Goal: Information Seeking & Learning: Learn about a topic

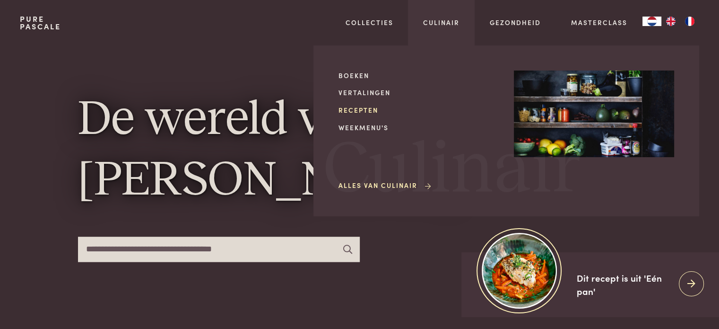
click at [363, 107] on link "Recepten" at bounding box center [419, 110] width 160 height 10
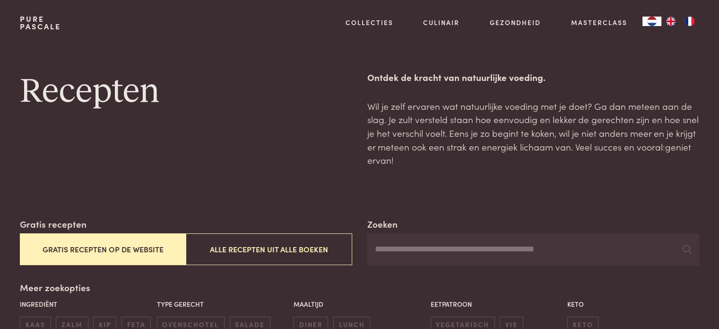
click at [394, 249] on input "Zoeken" at bounding box center [533, 249] width 332 height 32
drag, startPoint x: 397, startPoint y: 249, endPoint x: 433, endPoint y: 249, distance: 35.9
click at [433, 249] on input "**********" at bounding box center [533, 249] width 332 height 32
click at [436, 249] on input "**********" at bounding box center [533, 249] width 332 height 32
drag, startPoint x: 437, startPoint y: 250, endPoint x: 493, endPoint y: 253, distance: 56.4
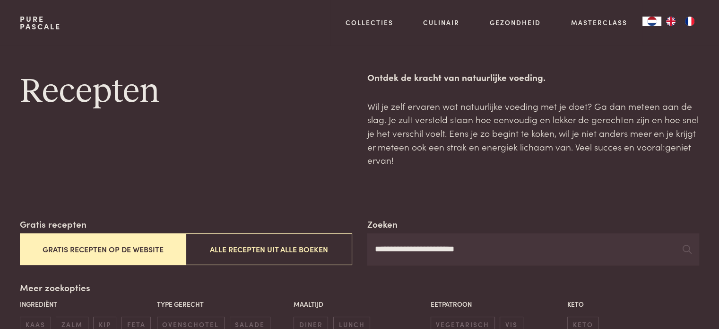
click at [493, 253] on input "**********" at bounding box center [533, 249] width 332 height 32
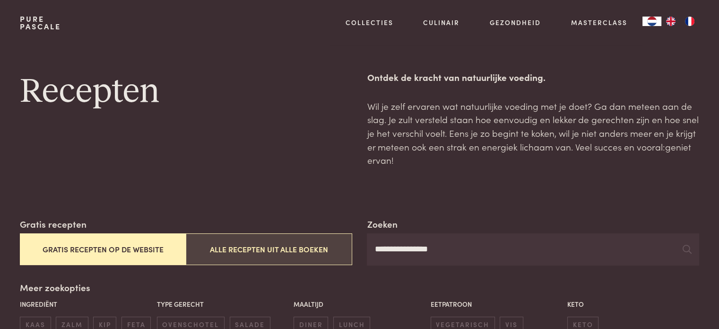
type input "**********"
click at [264, 253] on button "Alle recepten uit alle boeken" at bounding box center [269, 249] width 166 height 32
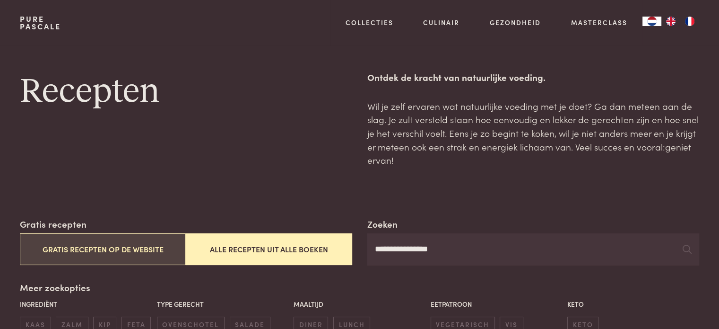
click at [121, 246] on button "Gratis recepten op de website" at bounding box center [103, 249] width 166 height 32
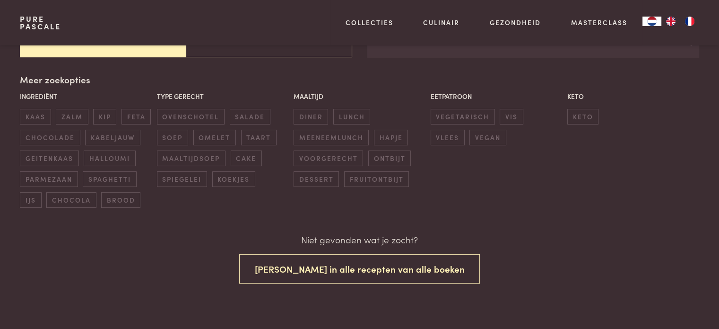
scroll to position [208, 0]
click at [70, 116] on span "zalm" at bounding box center [72, 116] width 32 height 16
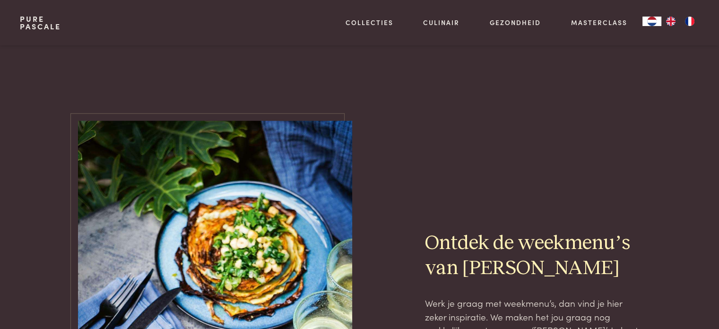
scroll to position [411, 0]
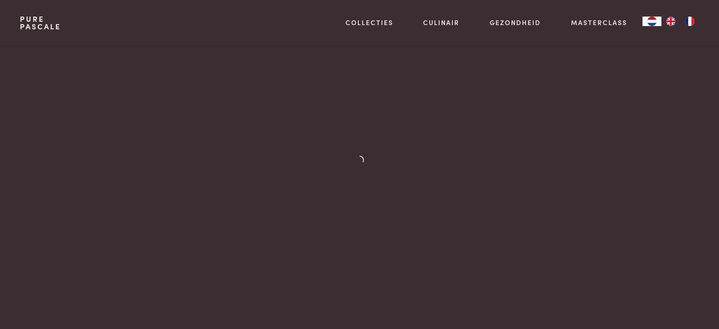
click at [27, 28] on link "Pure Pascale" at bounding box center [40, 22] width 41 height 15
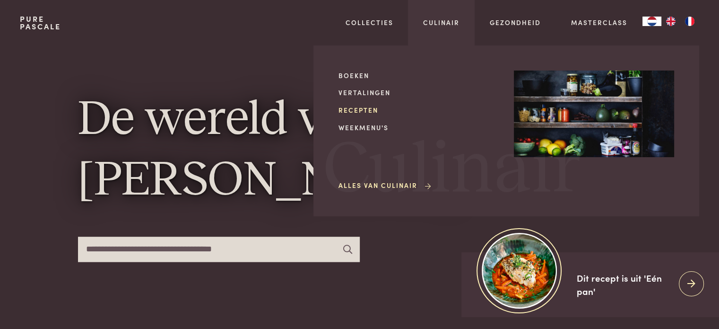
click at [354, 112] on link "Recepten" at bounding box center [419, 110] width 160 height 10
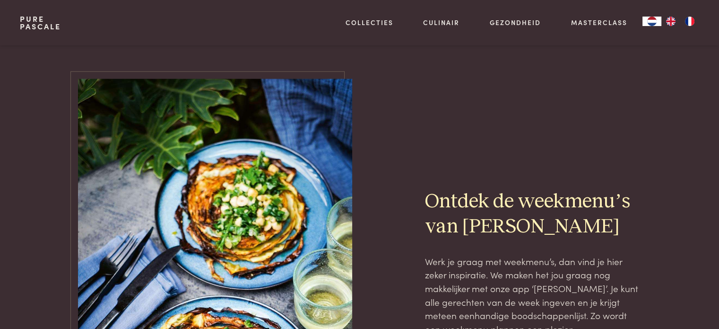
scroll to position [1720, 0]
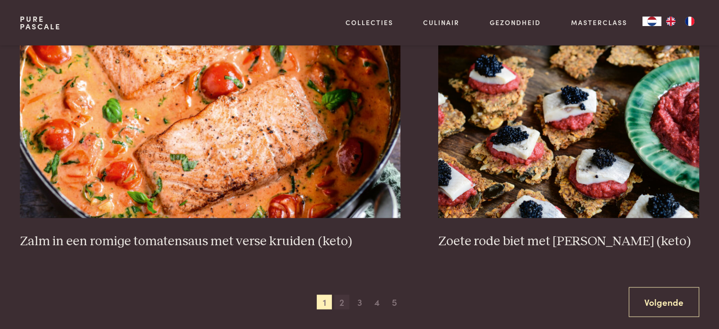
click at [342, 302] on span "2" at bounding box center [341, 301] width 15 height 15
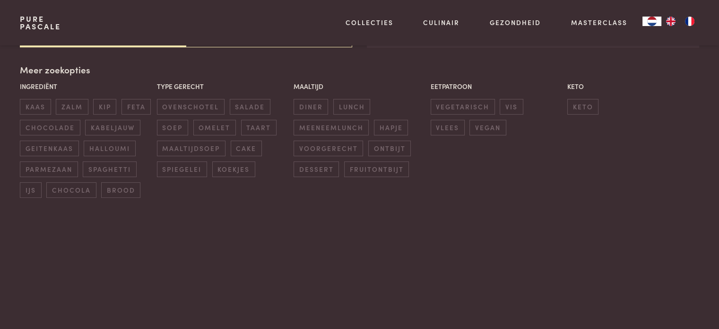
scroll to position [217, 0]
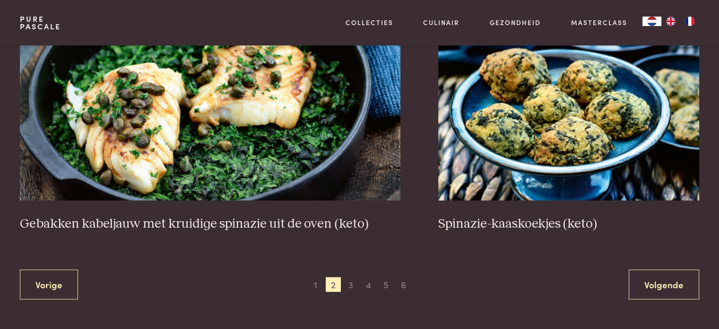
scroll to position [1746, 0]
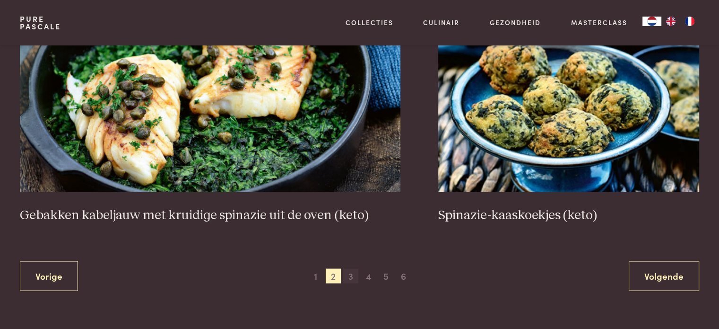
click at [352, 273] on span "3" at bounding box center [350, 275] width 15 height 15
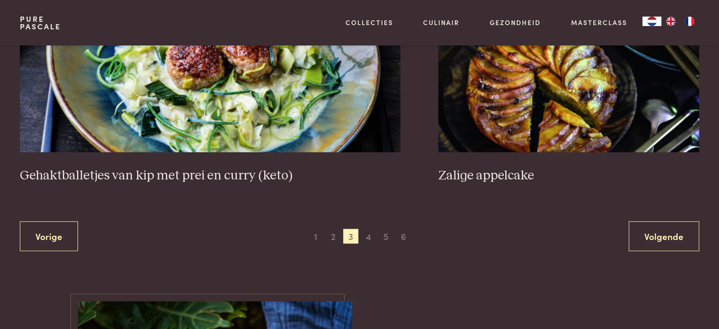
scroll to position [1836, 0]
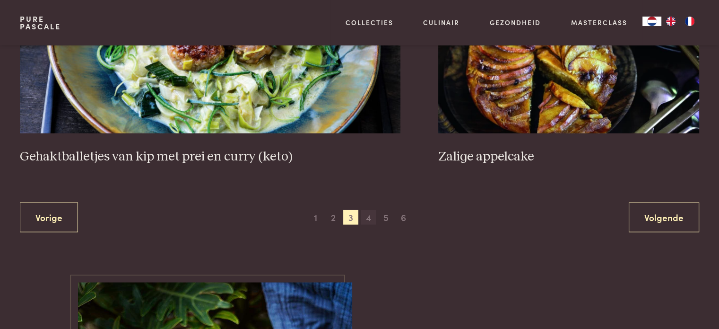
click at [369, 218] on span "4" at bounding box center [368, 217] width 15 height 15
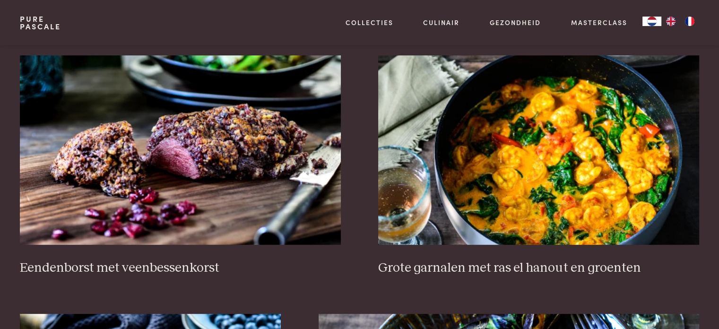
scroll to position [387, 0]
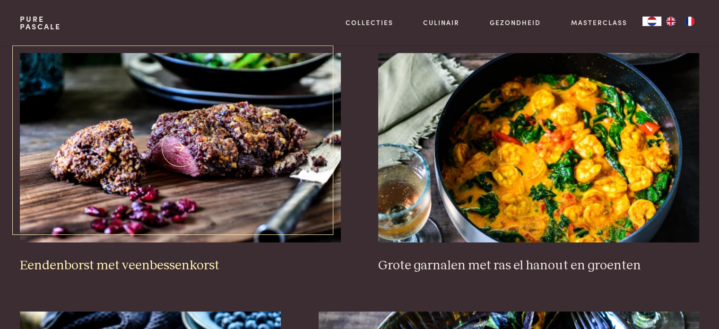
click at [155, 262] on h3 "Eendenborst met veenbessenkorst" at bounding box center [180, 265] width 321 height 17
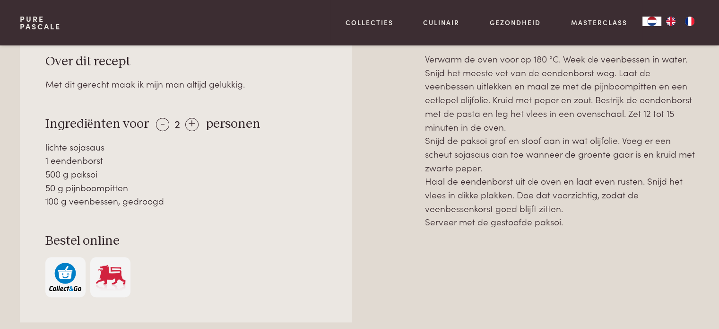
scroll to position [439, 0]
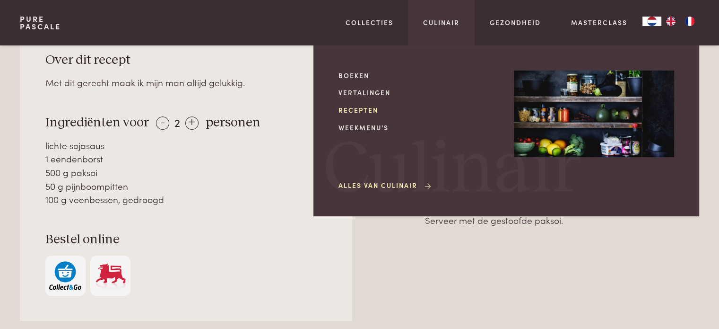
click at [367, 108] on link "Recepten" at bounding box center [419, 110] width 160 height 10
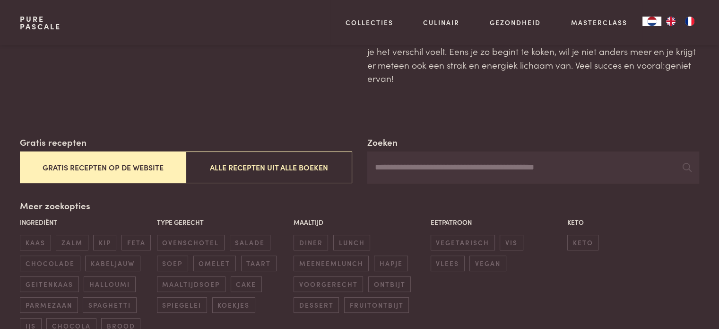
scroll to position [142, 0]
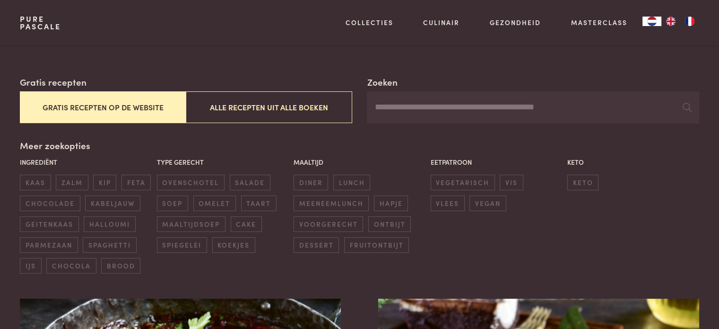
click at [690, 21] on img "FR" at bounding box center [689, 21] width 11 height 9
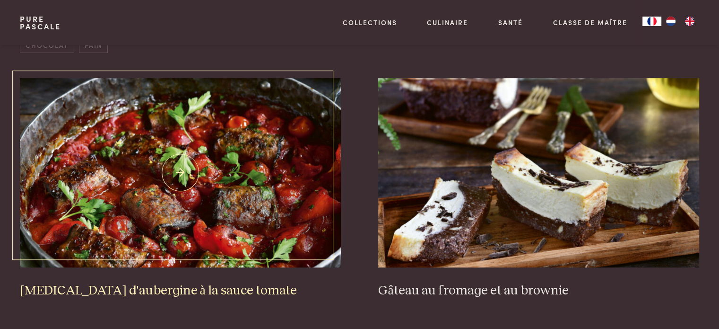
scroll to position [473, 0]
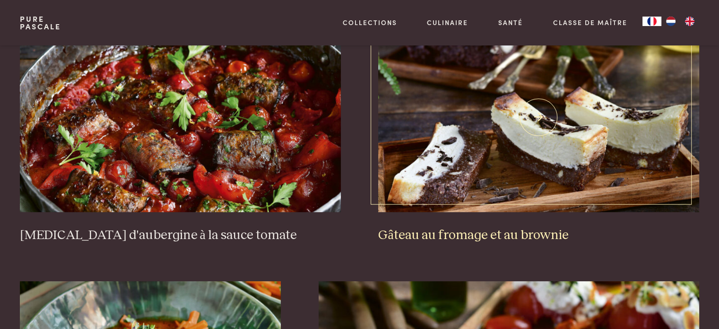
click at [447, 234] on h3 "Gâteau au fromage et au brownie" at bounding box center [538, 235] width 321 height 17
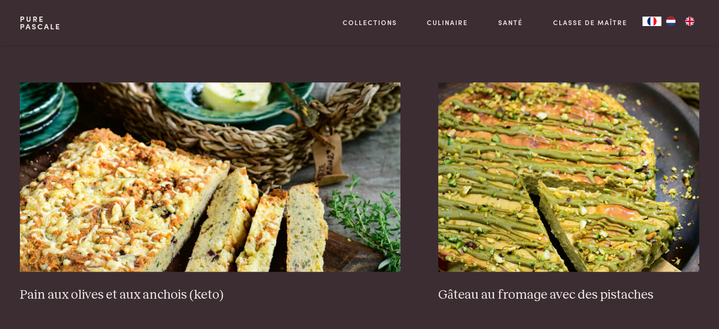
scroll to position [993, 0]
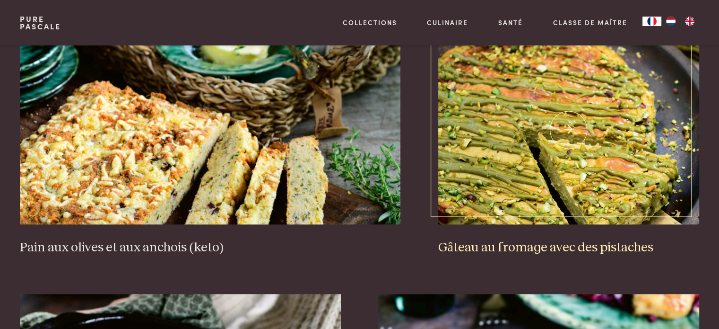
click at [558, 247] on h3 "Gâteau au fromage avec des pistaches" at bounding box center [568, 247] width 261 height 17
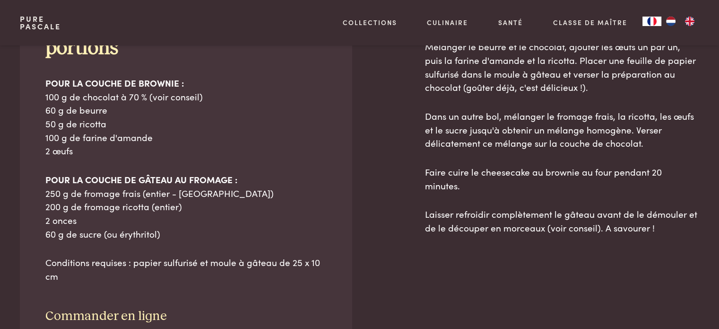
scroll to position [520, 0]
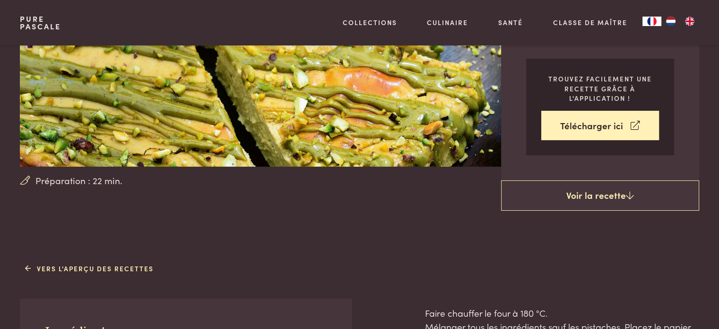
scroll to position [95, 0]
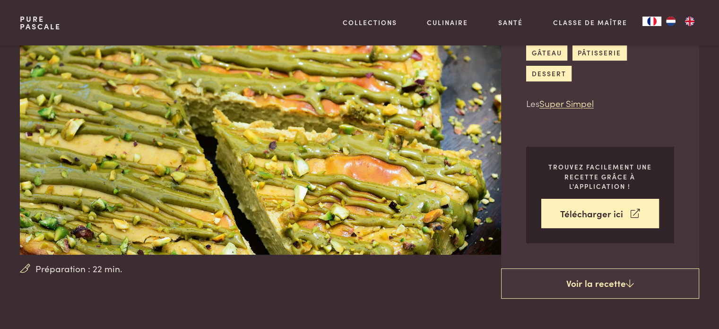
drag, startPoint x: 673, startPoint y: 21, endPoint x: 670, endPoint y: 30, distance: 9.3
click at [673, 21] on img "NL" at bounding box center [670, 21] width 11 height 9
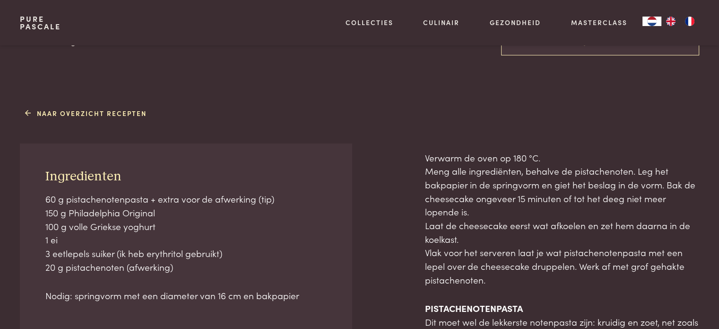
scroll to position [236, 0]
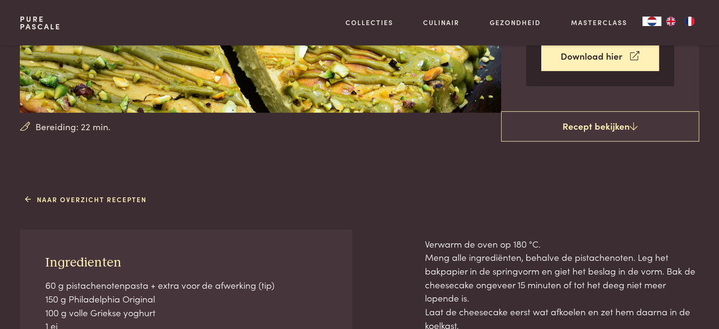
click at [691, 22] on img "FR" at bounding box center [689, 21] width 11 height 9
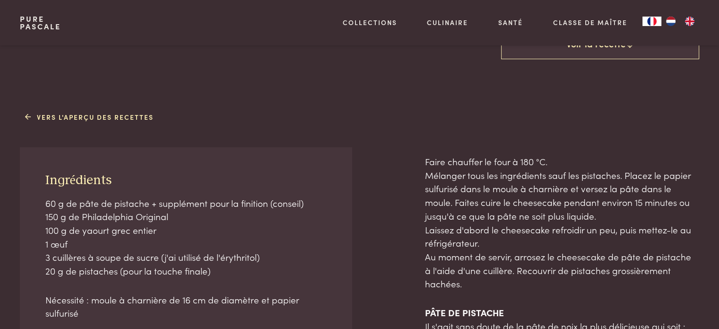
scroll to position [331, 0]
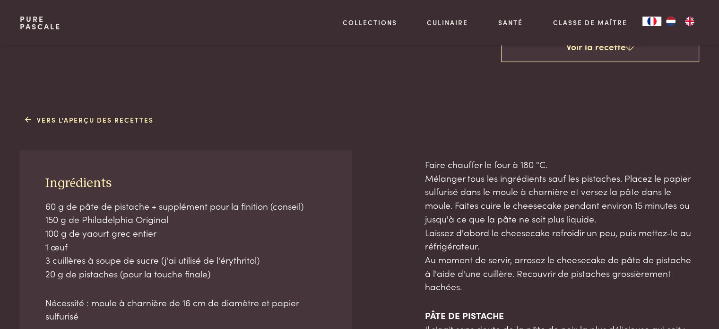
click at [673, 23] on img "NL" at bounding box center [670, 21] width 11 height 9
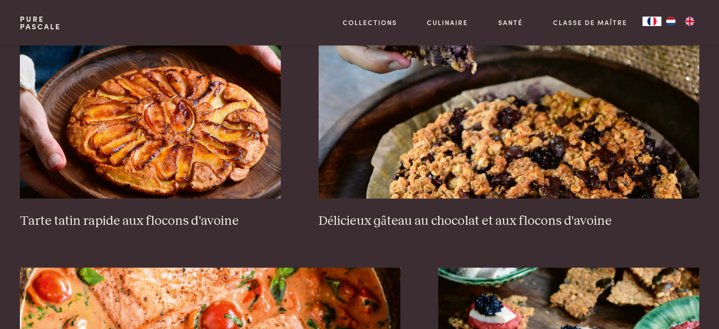
scroll to position [1561, 0]
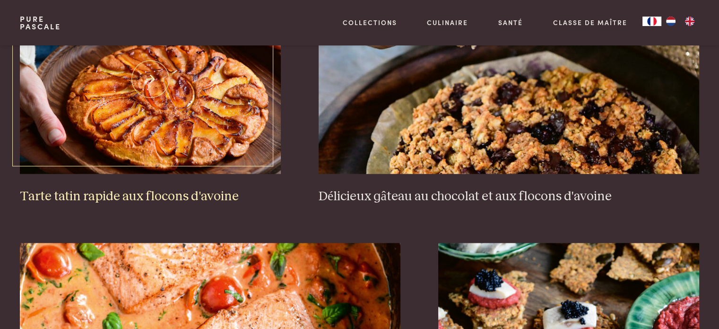
click at [172, 194] on h3 "Tarte tatin rapide aux flocons d'avoine" at bounding box center [150, 196] width 261 height 17
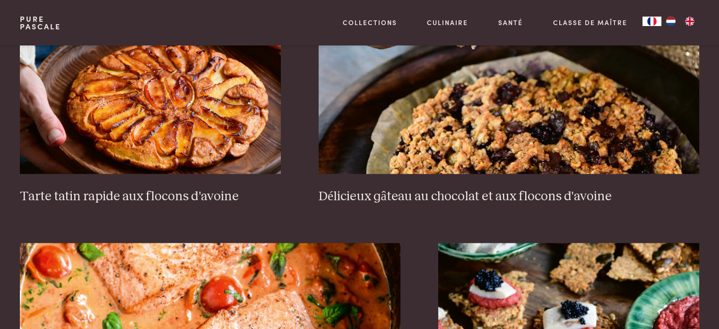
scroll to position [1608, 0]
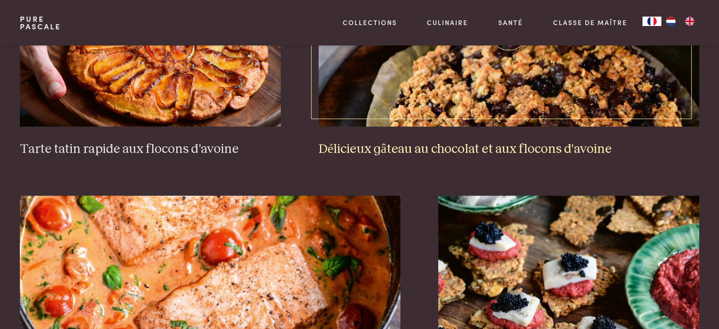
click at [465, 150] on h3 "Délicieux gâteau au chocolat et aux flocons d'avoine" at bounding box center [509, 149] width 381 height 17
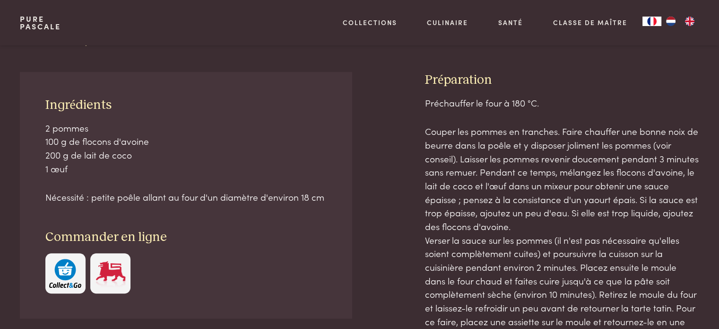
scroll to position [426, 0]
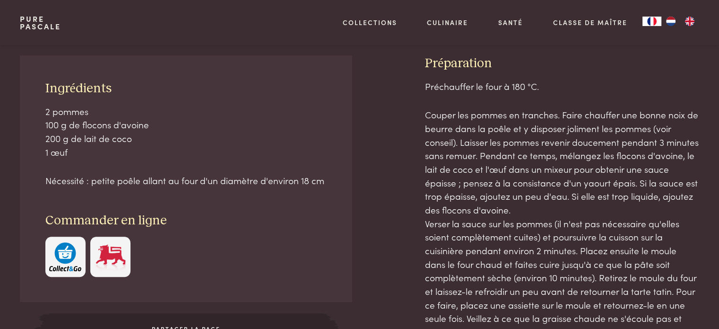
click at [669, 24] on img "NL" at bounding box center [670, 21] width 11 height 9
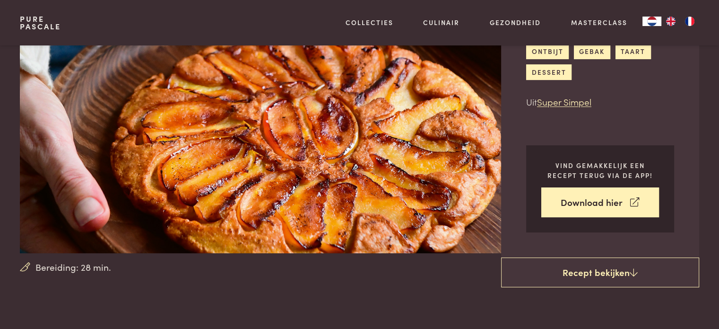
scroll to position [95, 0]
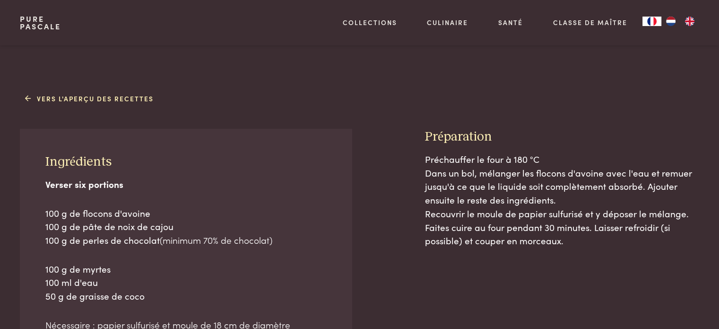
scroll to position [473, 0]
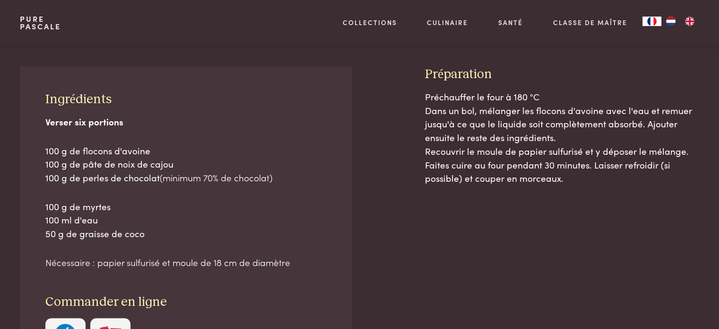
click at [673, 22] on img "NL" at bounding box center [670, 21] width 11 height 9
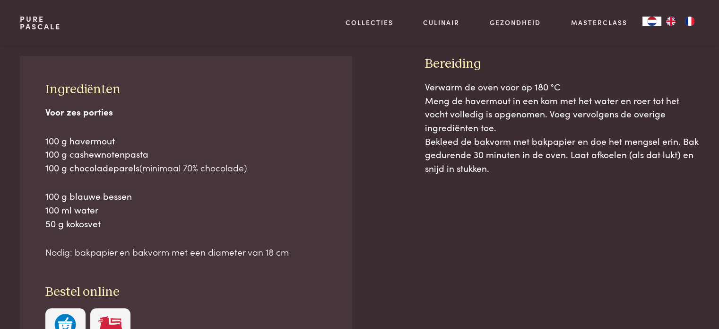
scroll to position [378, 0]
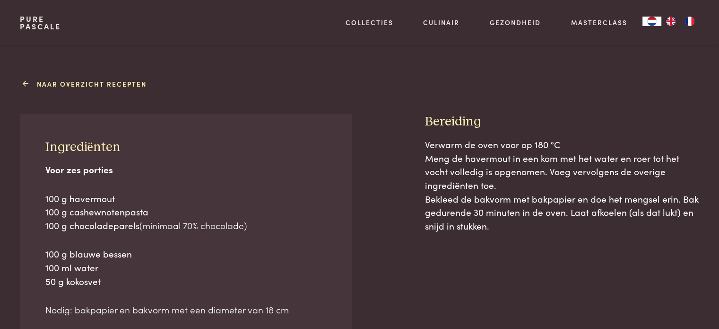
click at [54, 84] on link "Naar overzicht recepten" at bounding box center [86, 84] width 122 height 10
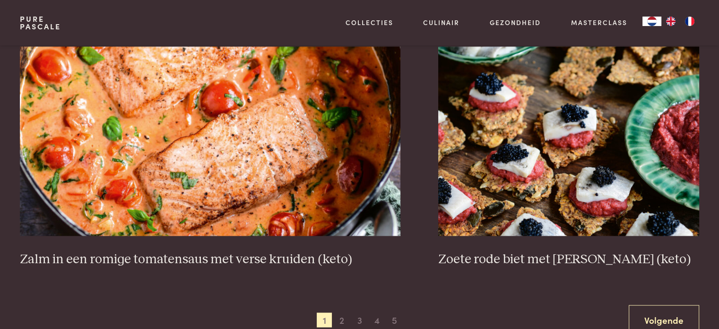
scroll to position [1703, 0]
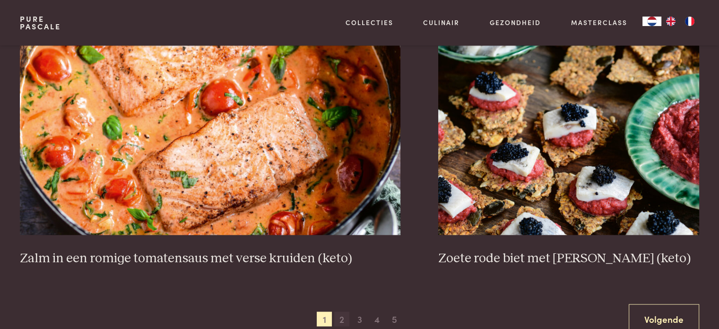
click at [342, 318] on span "2" at bounding box center [341, 318] width 15 height 15
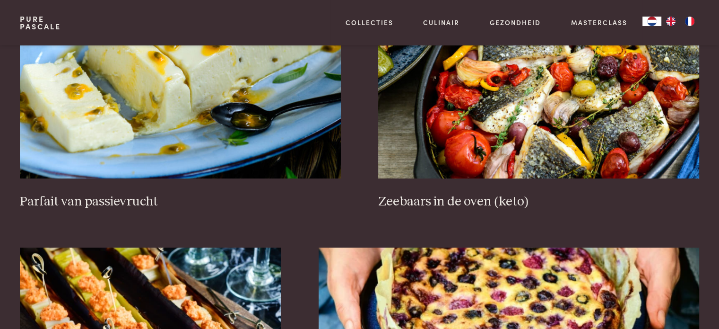
scroll to position [454, 0]
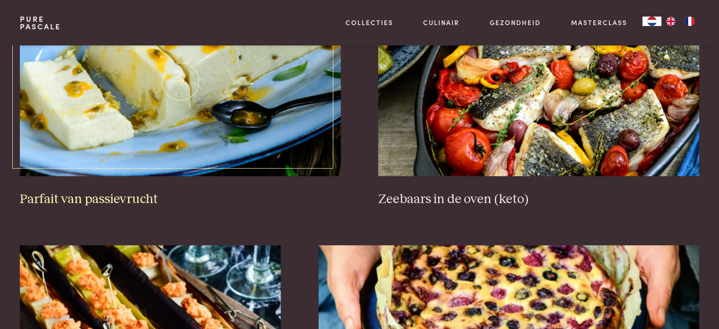
click at [99, 200] on h3 "Parfait van passievrucht" at bounding box center [180, 199] width 321 height 17
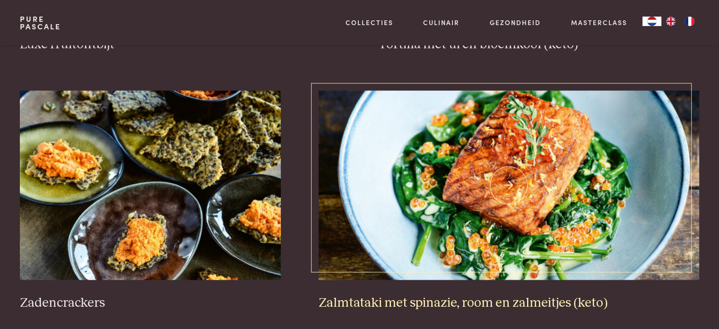
scroll to position [1210, 0]
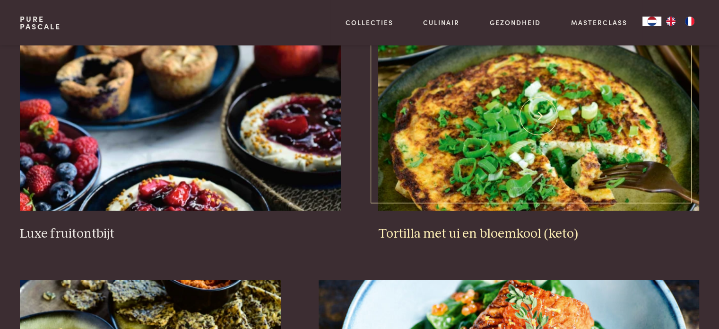
click at [530, 231] on h3 "Tortilla met ui en bloemkool (keto)" at bounding box center [538, 234] width 321 height 17
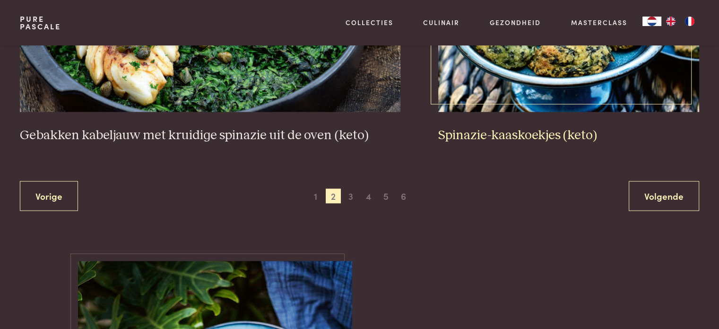
scroll to position [1730, 0]
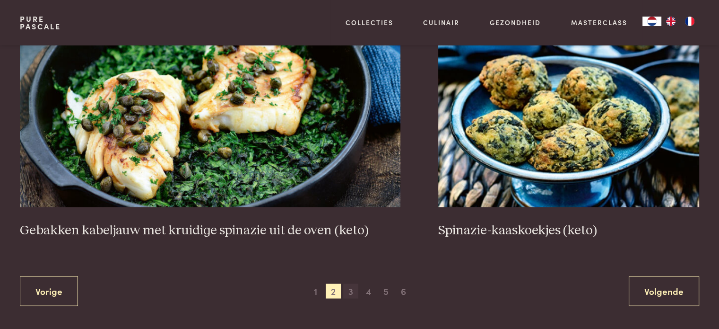
click at [349, 292] on span "3" at bounding box center [350, 290] width 15 height 15
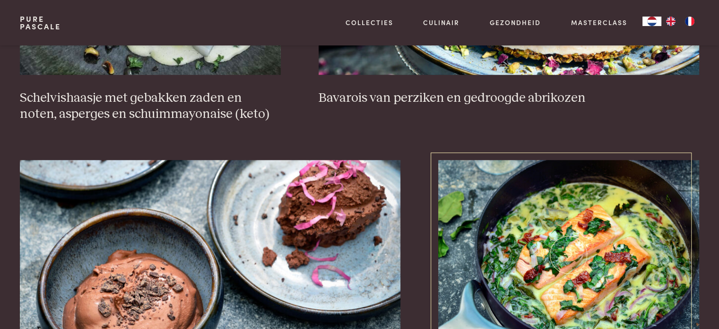
scroll to position [832, 0]
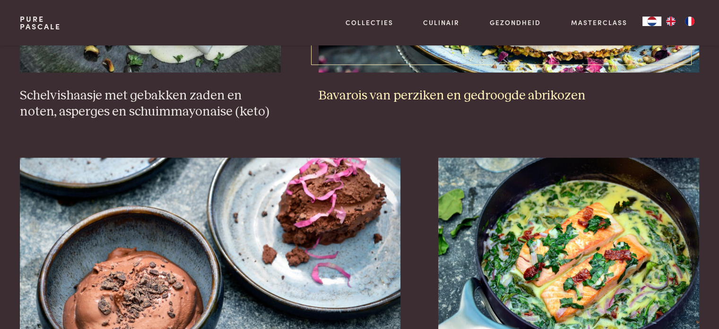
click at [435, 93] on h3 "Bavarois van perziken en gedroogde abrikozen" at bounding box center [509, 95] width 381 height 17
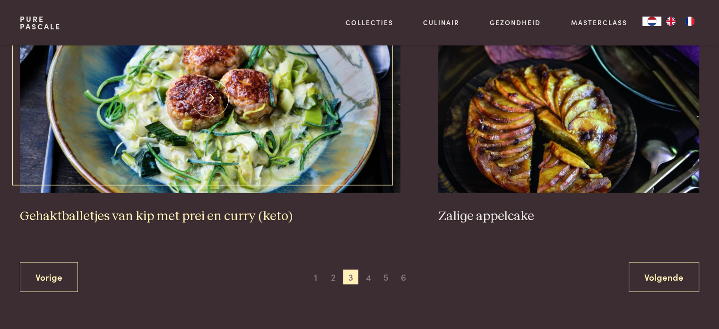
scroll to position [1778, 0]
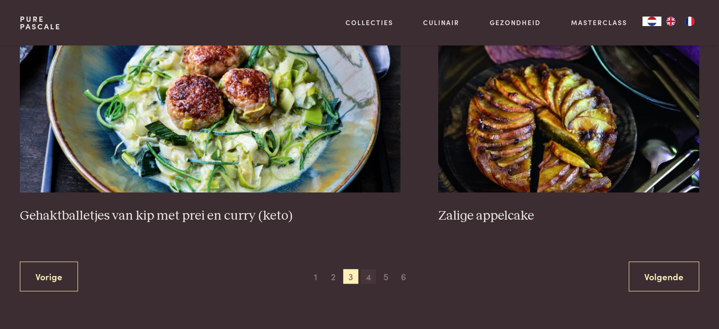
click at [367, 273] on span "4" at bounding box center [368, 276] width 15 height 15
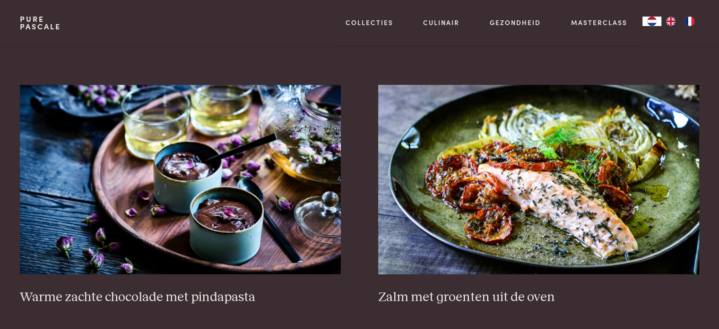
scroll to position [1163, 0]
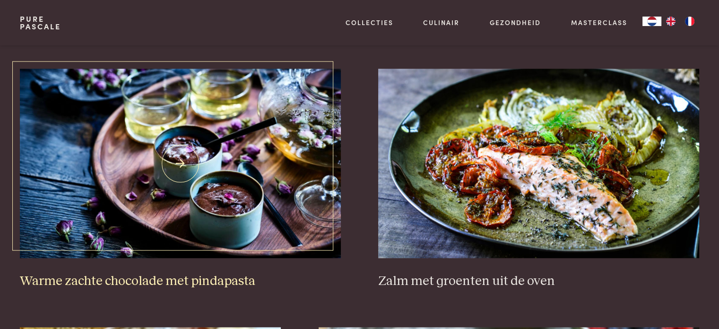
click at [214, 278] on h3 "Warme zachte chocolade met pindapasta" at bounding box center [180, 281] width 321 height 17
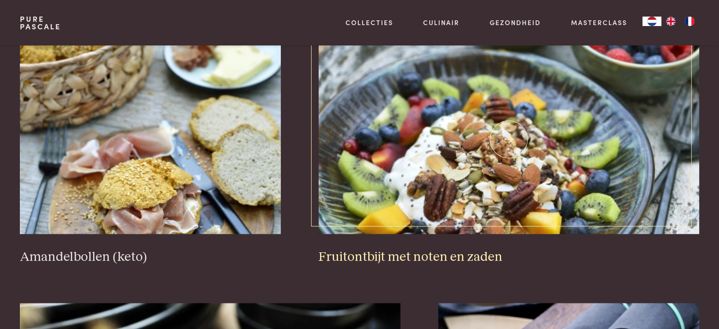
scroll to position [1447, 0]
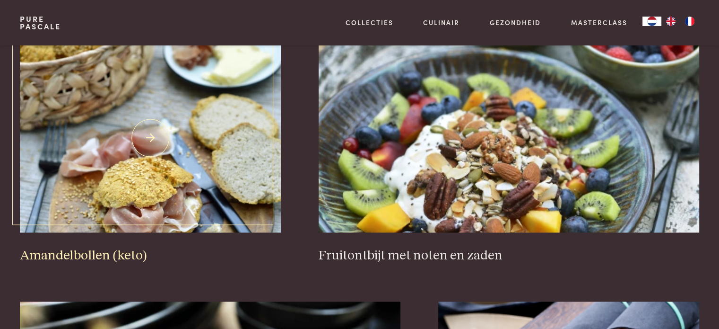
click at [96, 251] on h3 "Amandelbollen (keto)" at bounding box center [150, 255] width 261 height 17
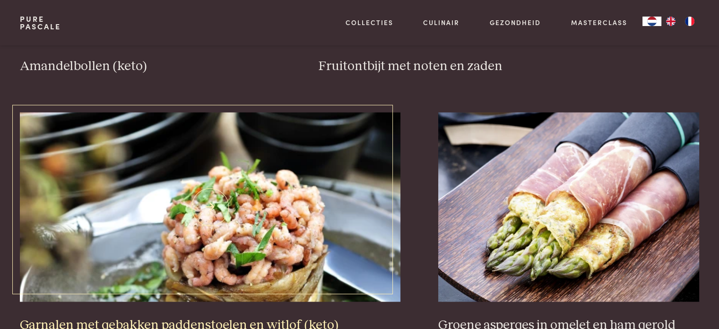
scroll to position [1730, 0]
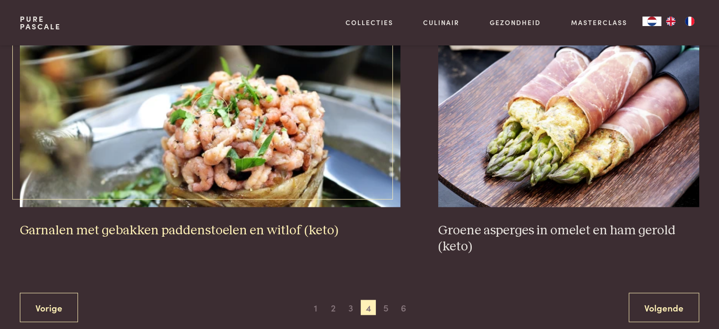
click at [251, 122] on img at bounding box center [210, 111] width 381 height 189
click at [388, 305] on span "5" at bounding box center [385, 306] width 15 height 15
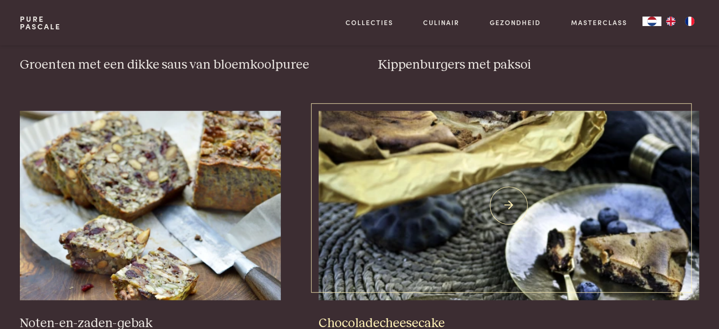
scroll to position [643, 0]
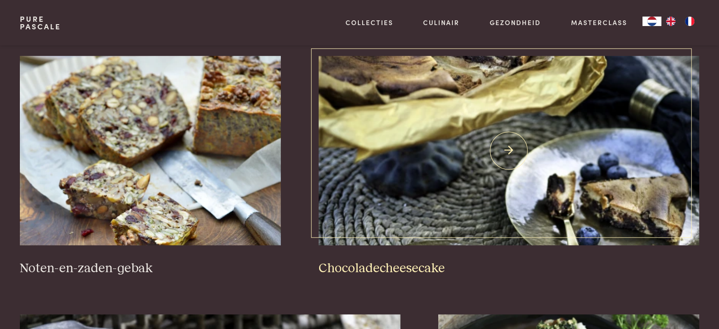
click at [399, 265] on h3 "Chocoladecheesecake" at bounding box center [509, 268] width 381 height 17
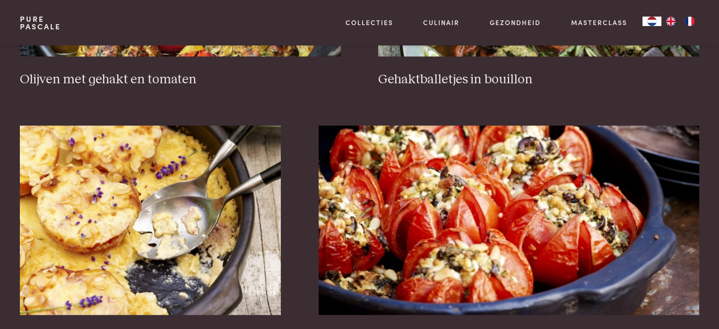
scroll to position [1399, 0]
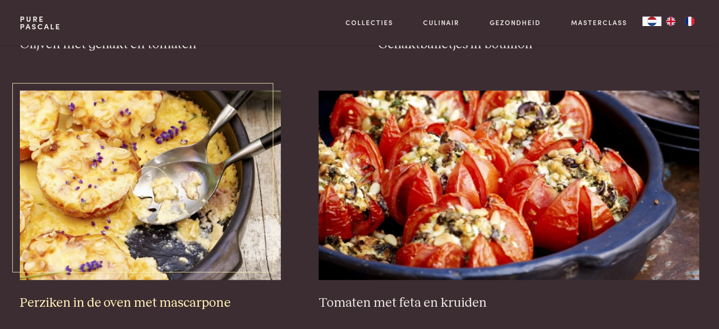
click at [131, 301] on h3 "Perziken in de oven met mascarpone" at bounding box center [150, 303] width 261 height 17
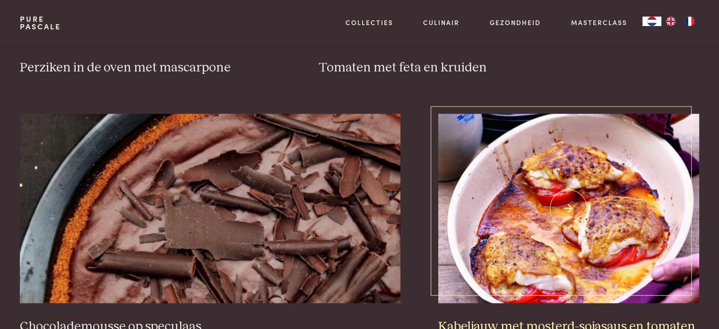
scroll to position [1730, 0]
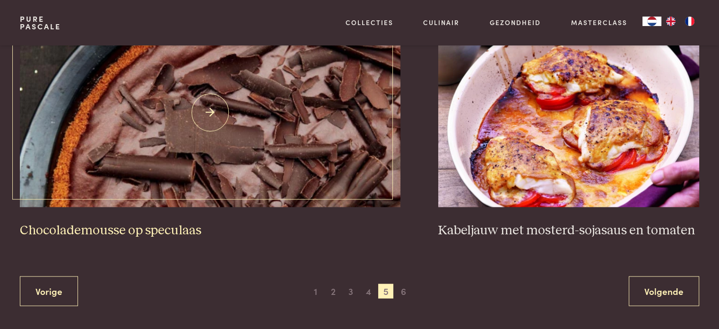
click at [129, 223] on h3 "Chocolademousse op speculaas" at bounding box center [210, 230] width 381 height 17
click at [402, 291] on span "6" at bounding box center [403, 290] width 15 height 15
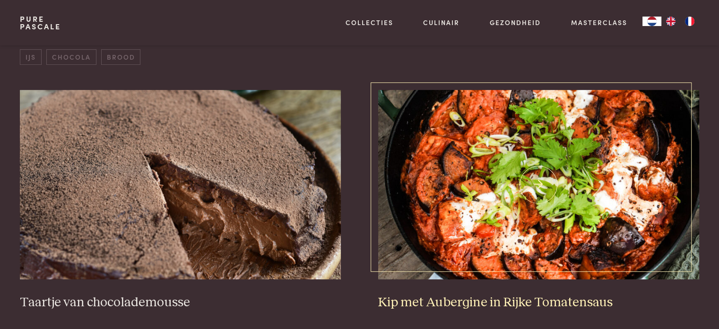
scroll to position [359, 0]
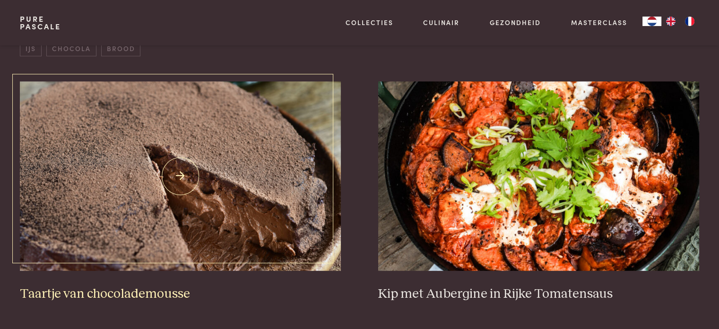
click at [125, 295] on h3 "Taartje van chocolademousse" at bounding box center [180, 294] width 321 height 17
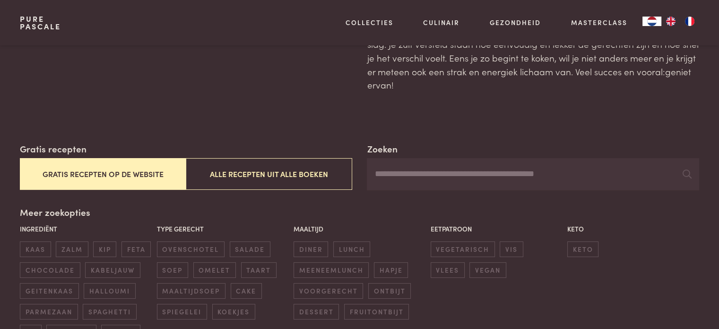
scroll to position [0, 0]
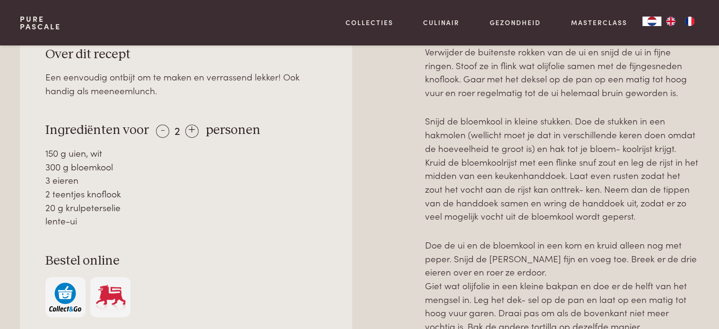
scroll to position [473, 0]
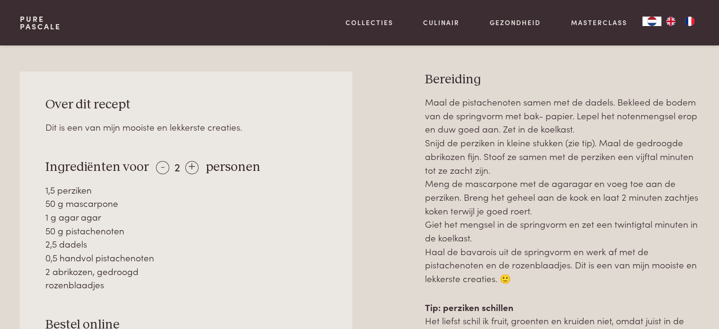
scroll to position [378, 0]
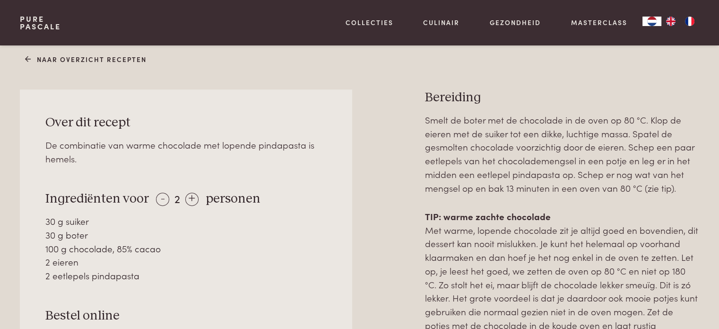
scroll to position [378, 0]
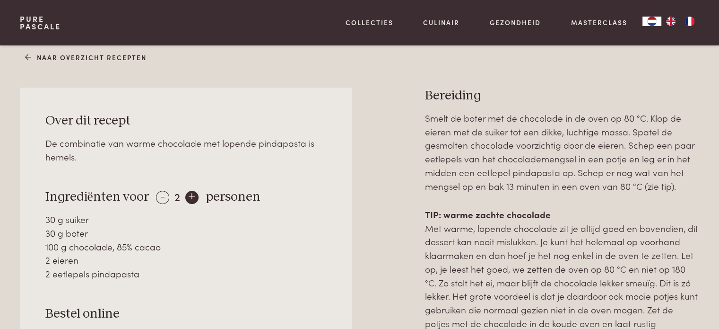
click at [192, 194] on div "+" at bounding box center [191, 197] width 13 height 13
click at [192, 194] on div "+" at bounding box center [192, 197] width 13 height 13
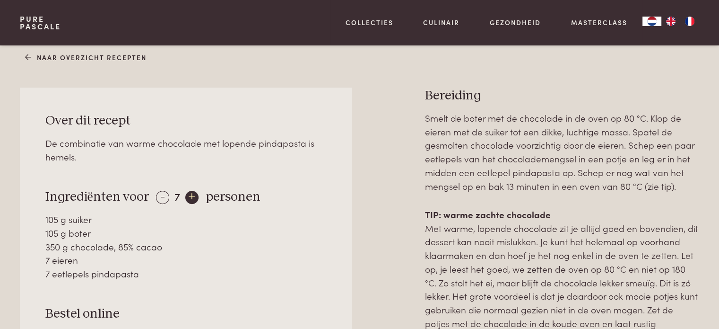
click at [187, 194] on div "+" at bounding box center [191, 197] width 13 height 13
click at [188, 194] on div "+" at bounding box center [192, 197] width 13 height 13
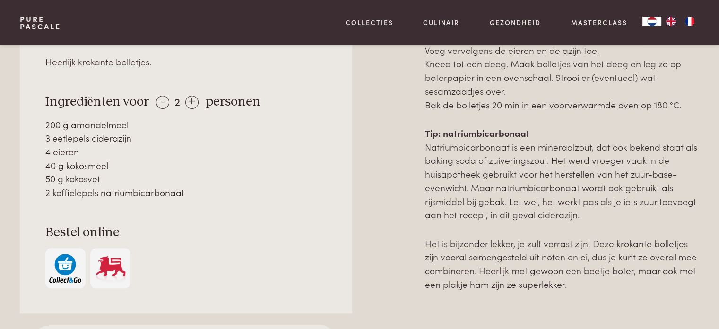
scroll to position [473, 0]
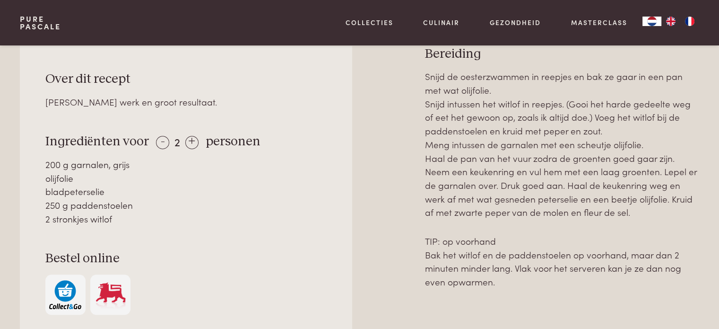
scroll to position [426, 0]
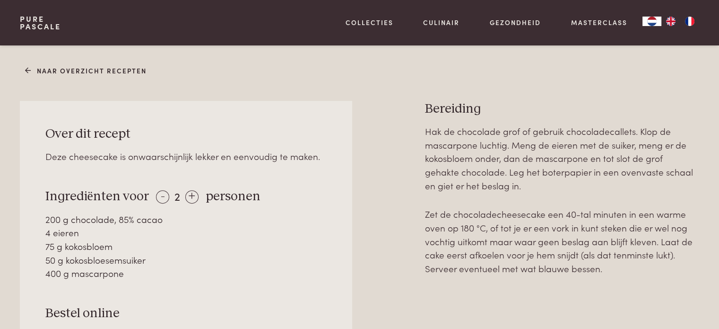
scroll to position [426, 0]
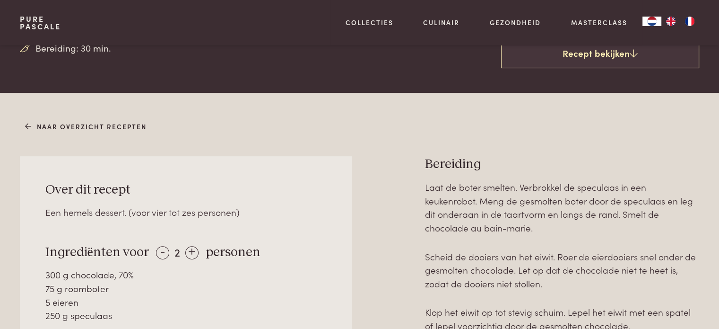
scroll to position [378, 0]
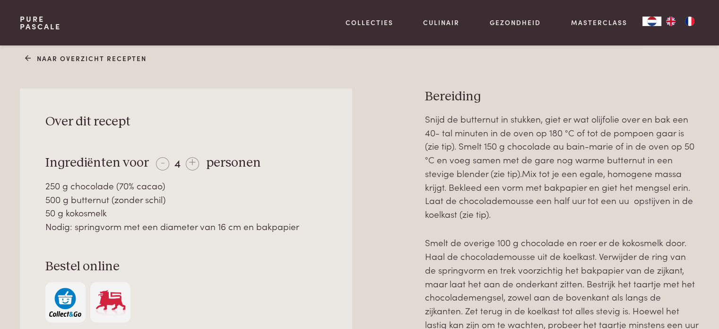
scroll to position [426, 0]
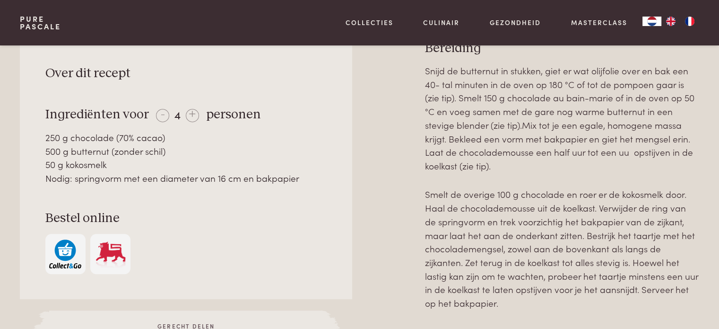
click at [688, 20] on img "FR" at bounding box center [689, 21] width 11 height 9
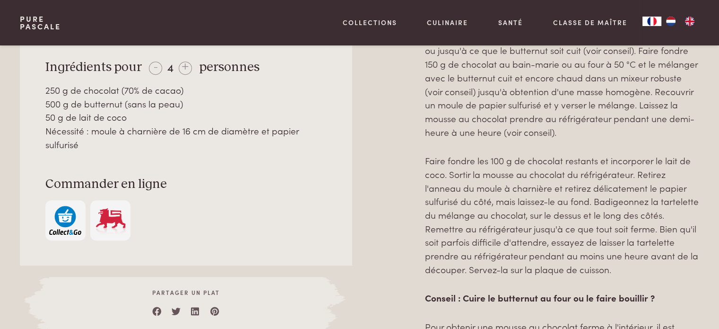
scroll to position [378, 0]
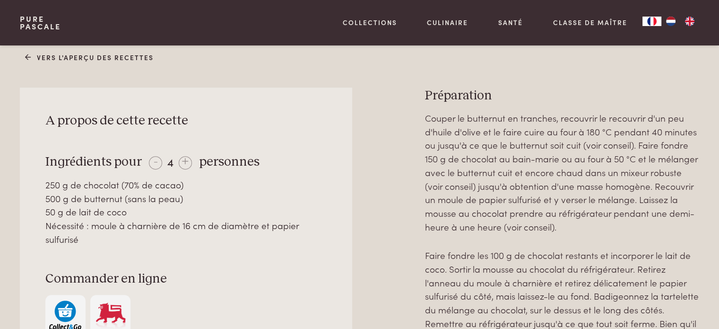
click at [672, 21] on img "NL" at bounding box center [670, 21] width 11 height 9
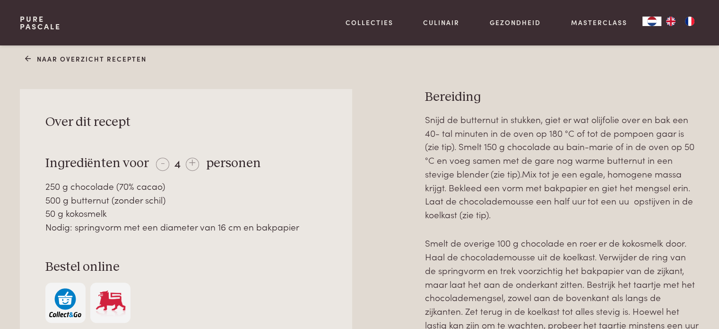
scroll to position [378, 0]
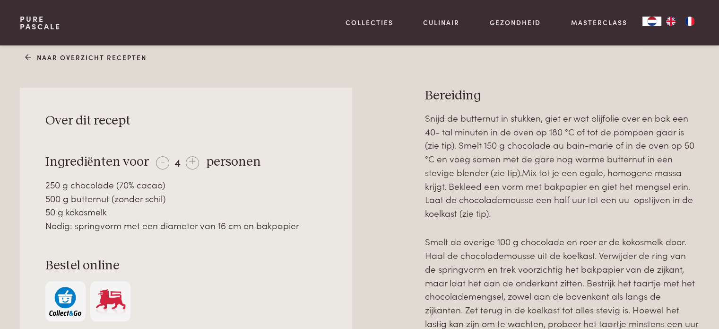
click at [191, 161] on div "- 4 +" at bounding box center [177, 162] width 43 height 14
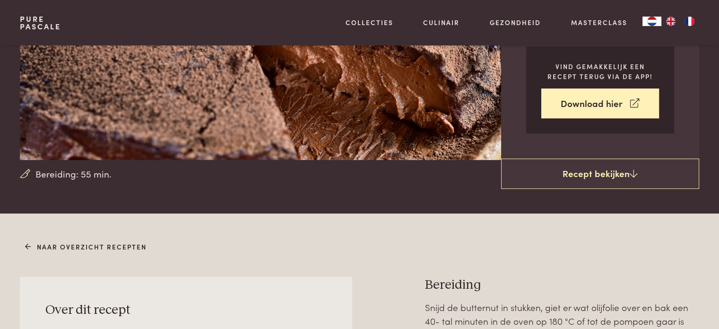
scroll to position [47, 0]
